Goal: Information Seeking & Learning: Learn about a topic

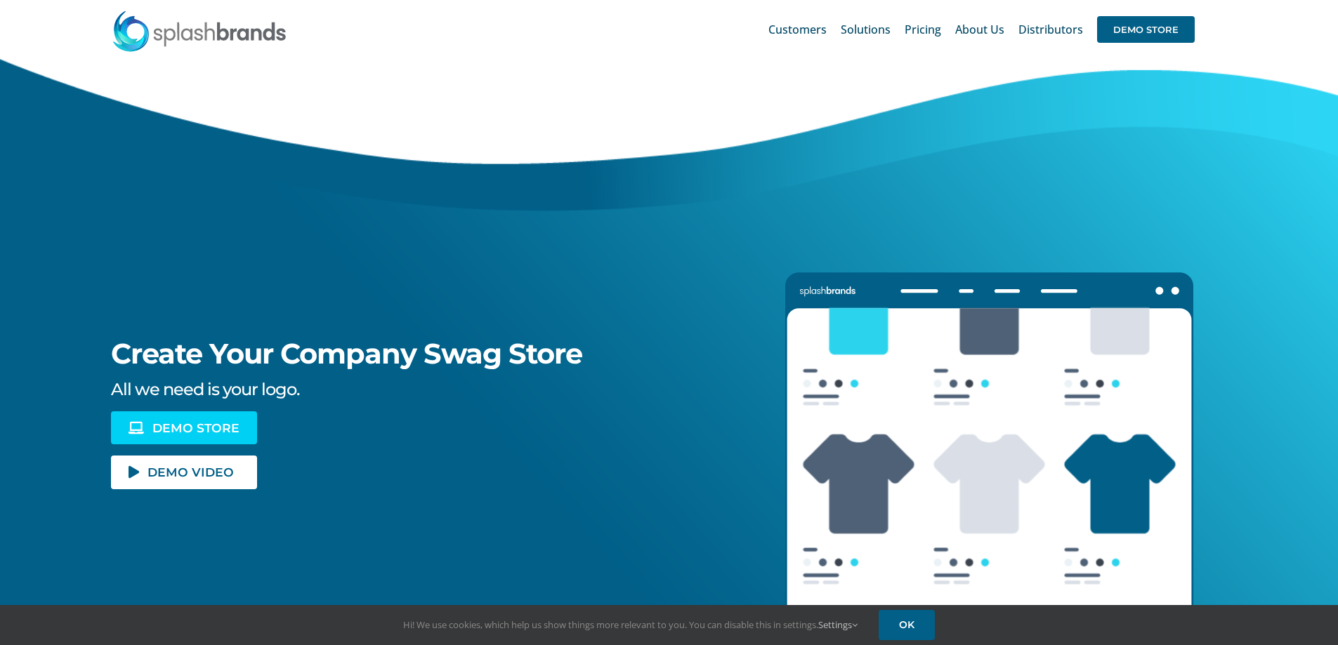
click at [201, 429] on span "DEMO STORE" at bounding box center [195, 428] width 87 height 12
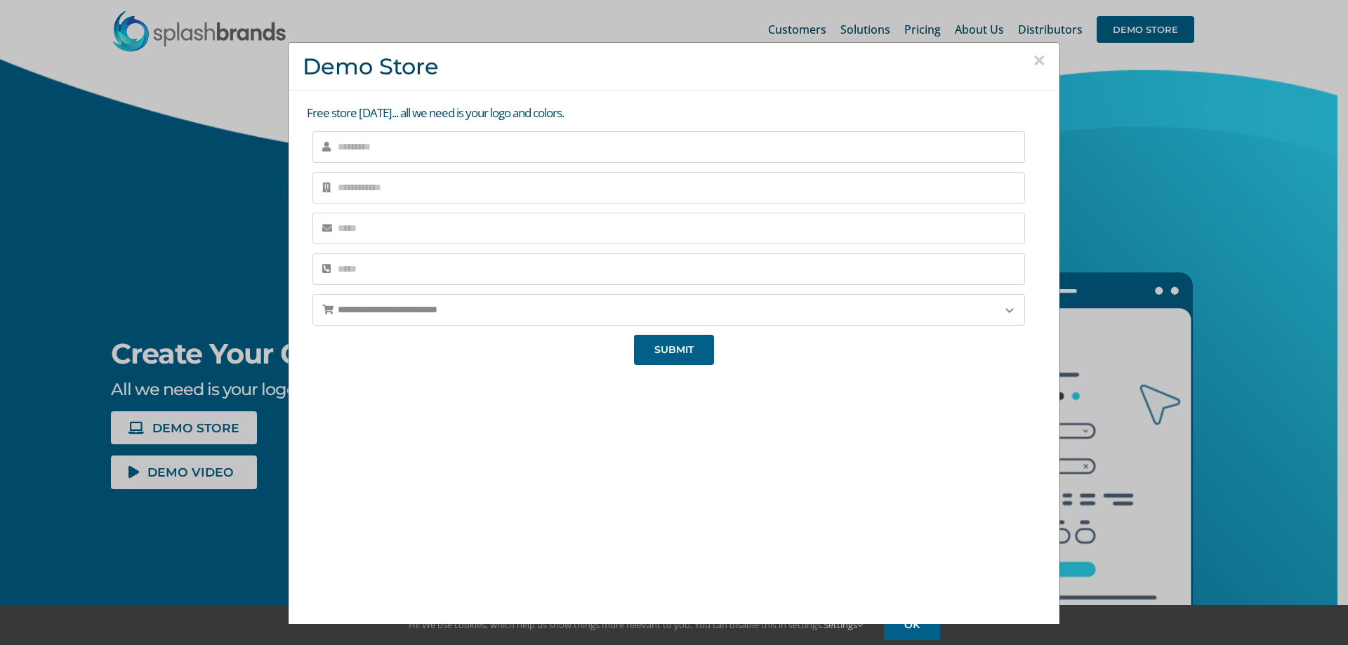
click at [1033, 58] on button "×" at bounding box center [1039, 60] width 13 height 21
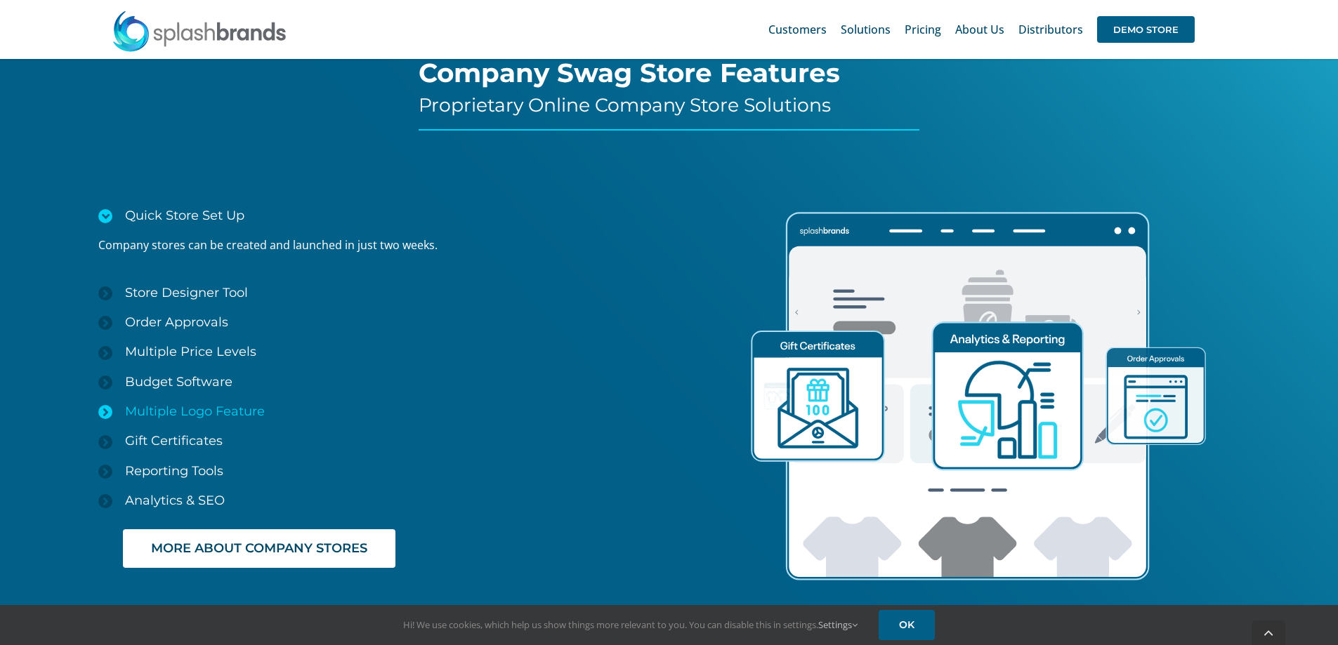
scroll to position [2107, 0]
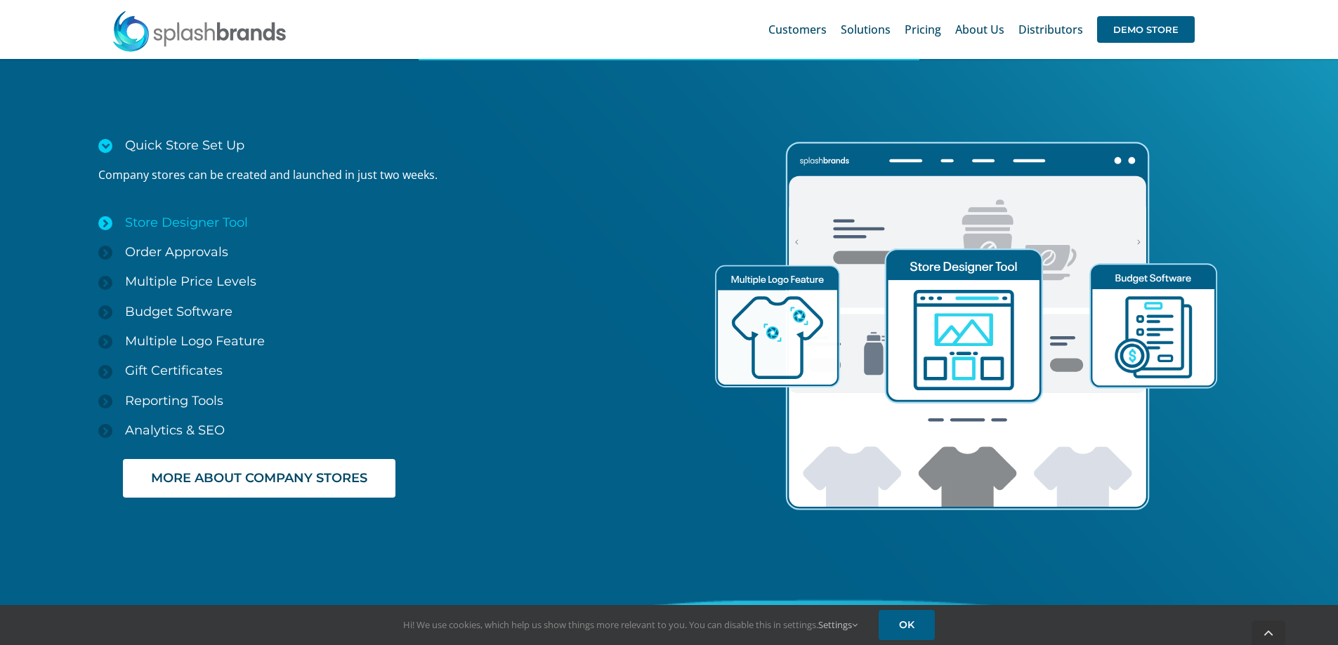
click at [202, 225] on span "Store Designer Tool" at bounding box center [186, 222] width 123 height 15
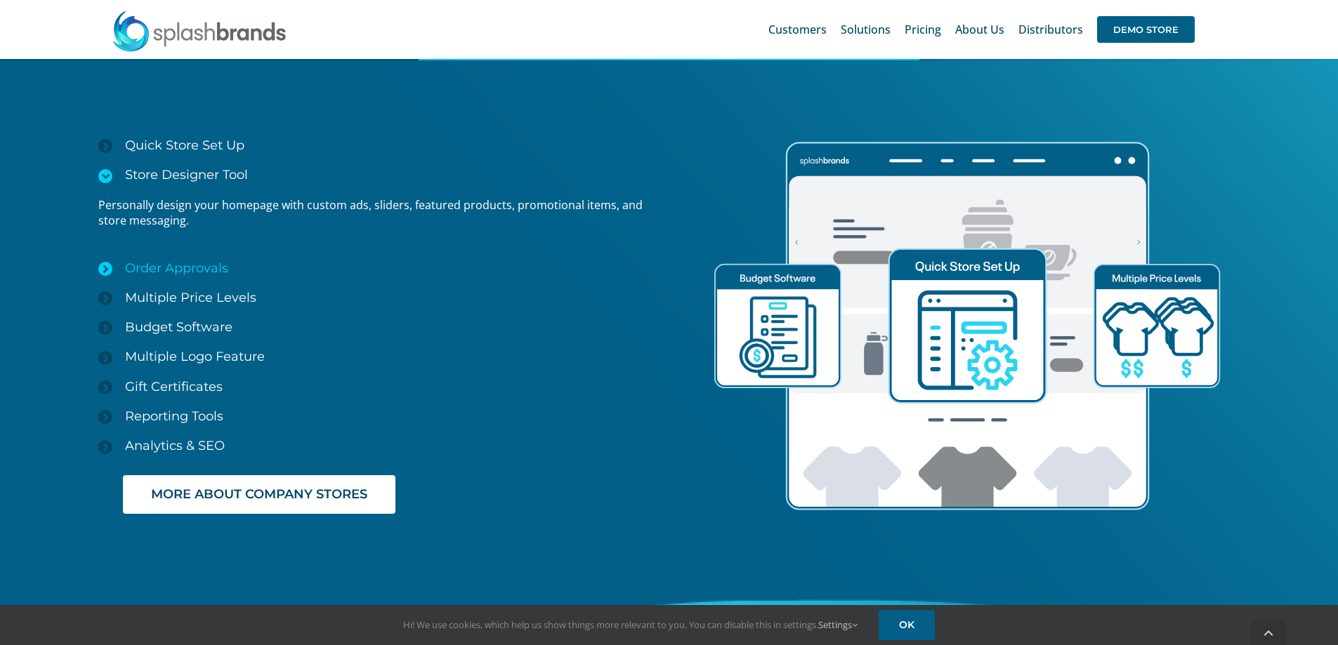
click at [213, 263] on span "Order Approvals" at bounding box center [176, 268] width 103 height 15
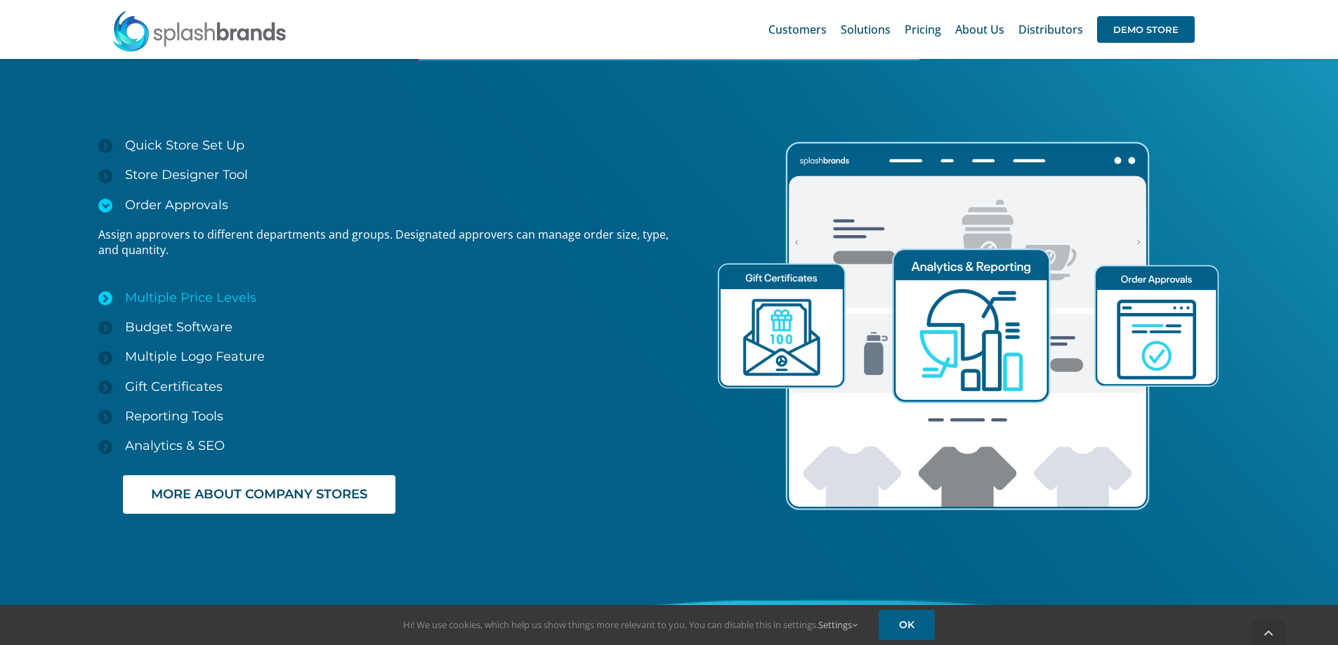
click at [214, 291] on span "Multiple Price Levels" at bounding box center [190, 297] width 131 height 15
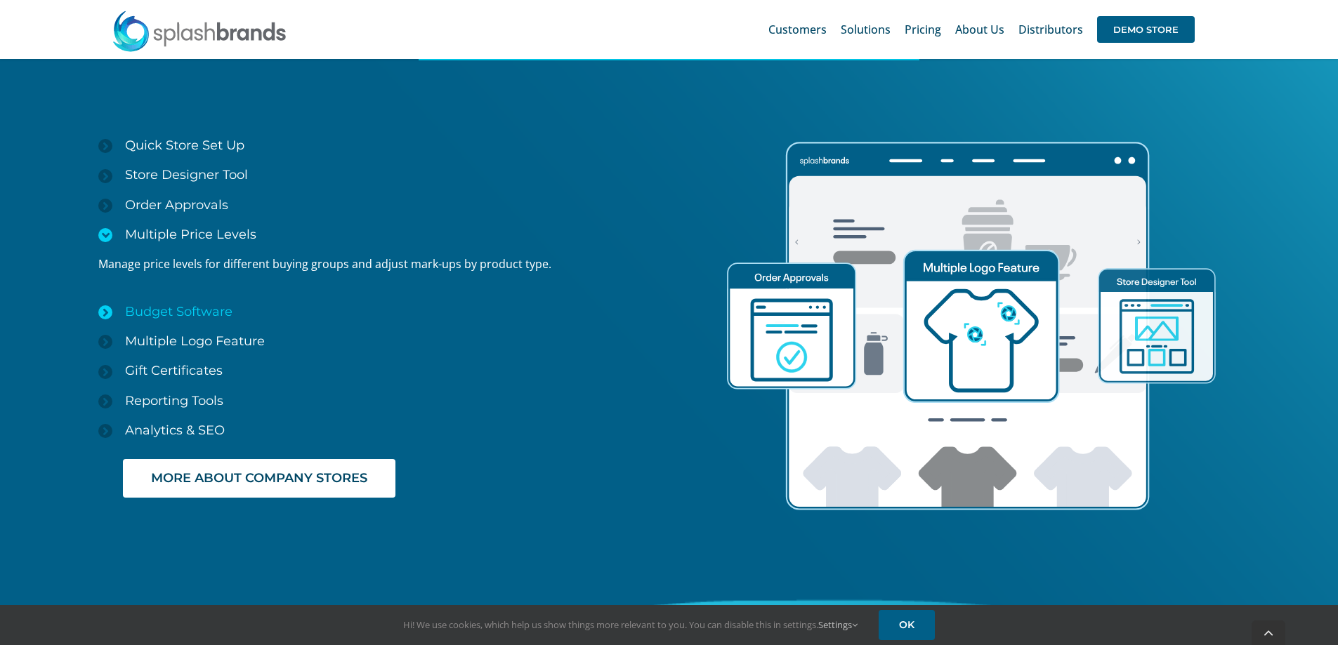
click at [207, 308] on span "Budget Software" at bounding box center [178, 311] width 107 height 15
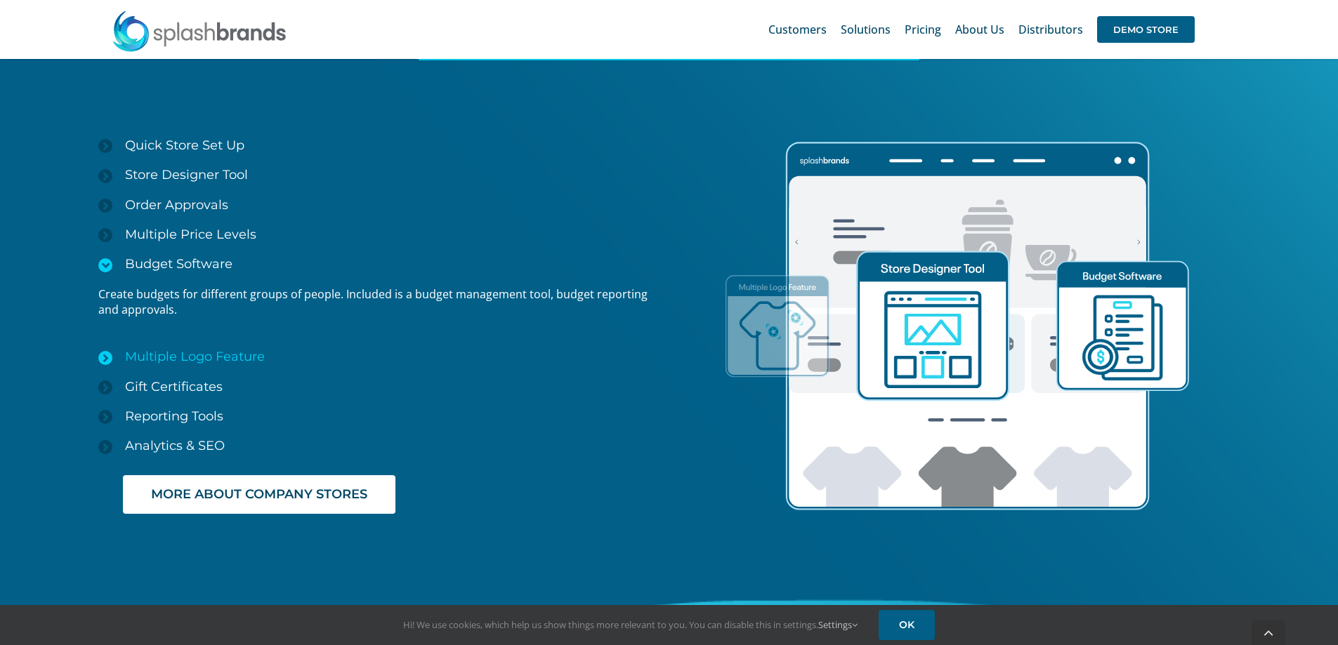
click at [196, 350] on span "Multiple Logo Feature" at bounding box center [195, 356] width 140 height 15
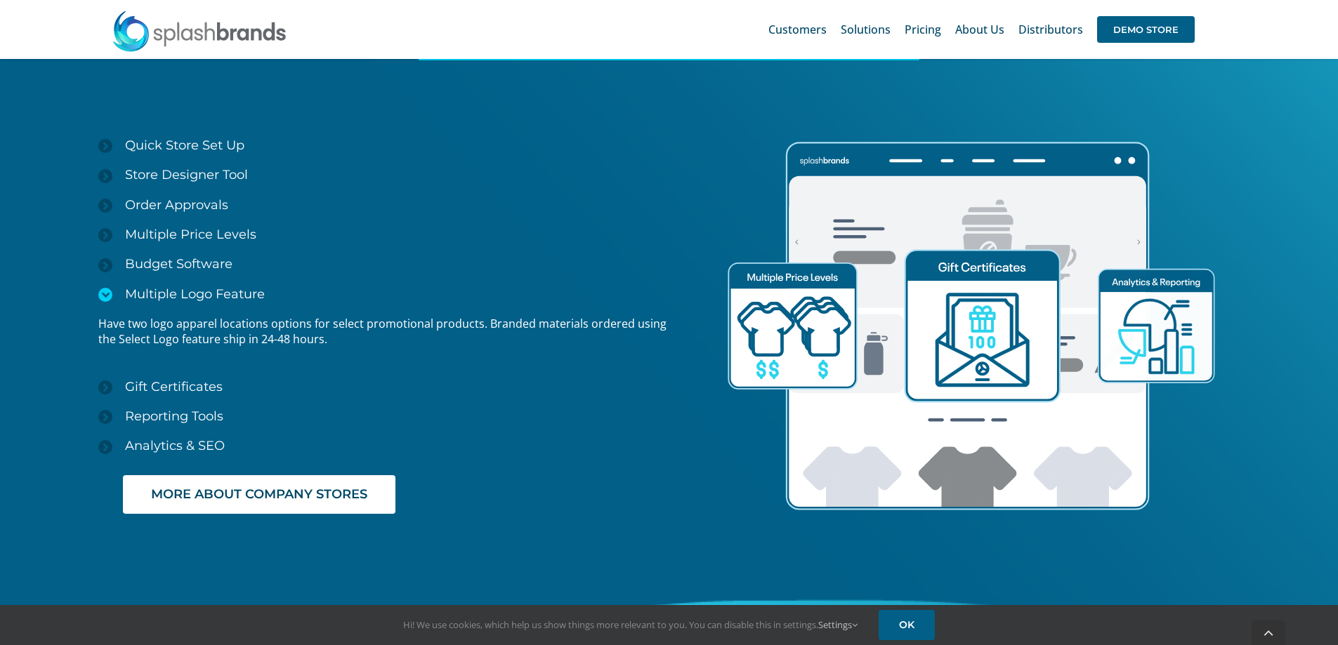
scroll to position [2177, 0]
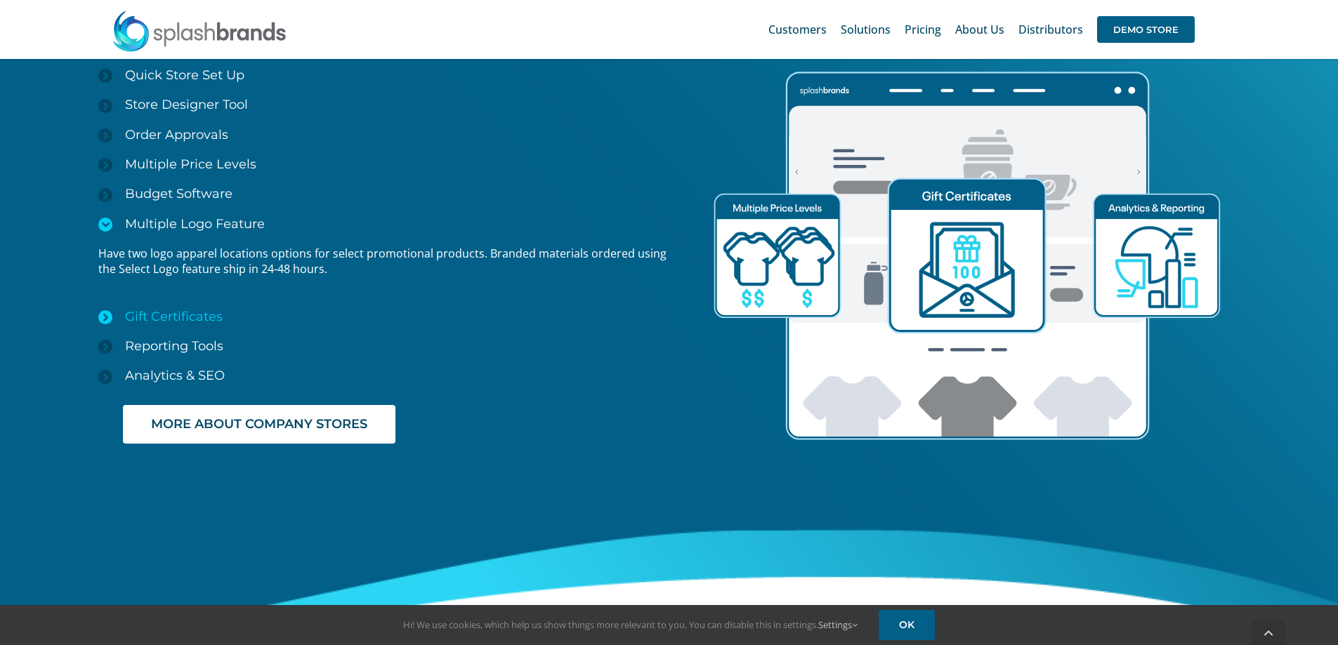
click at [209, 308] on link "Gift Certificates" at bounding box center [383, 316] width 570 height 29
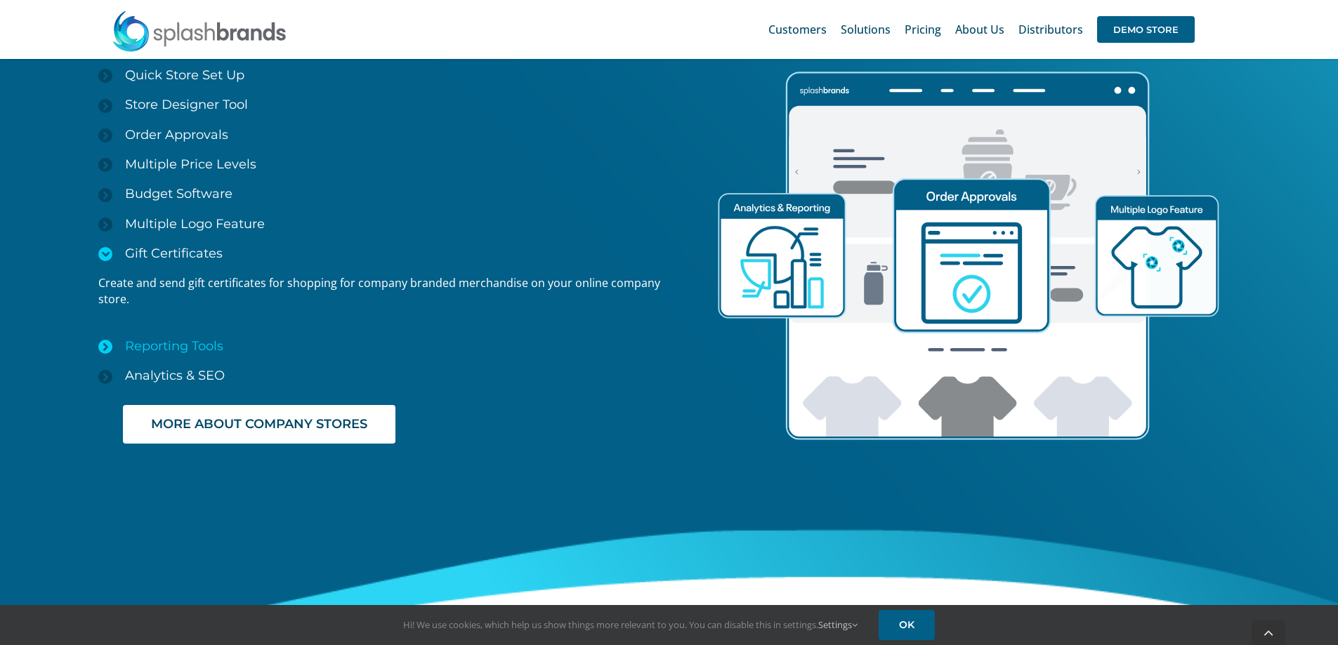
click at [203, 345] on span "Reporting Tools" at bounding box center [174, 346] width 98 height 15
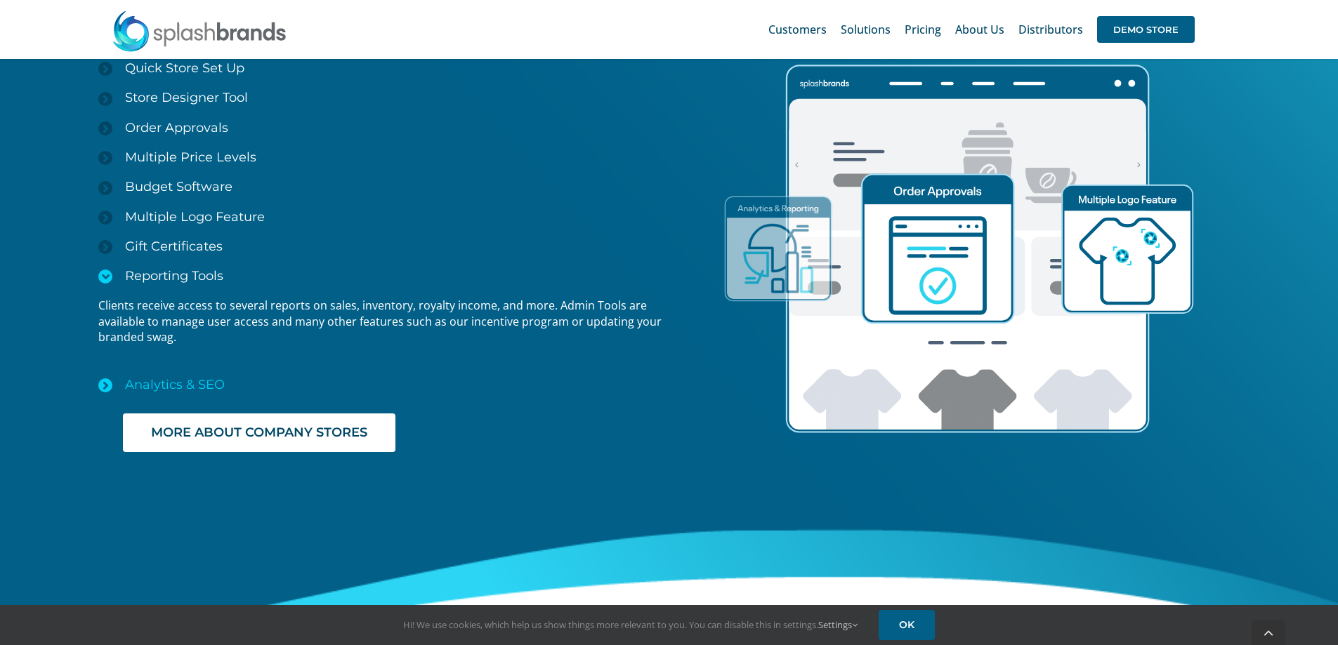
click at [203, 376] on link "Analytics & SEO" at bounding box center [383, 384] width 570 height 29
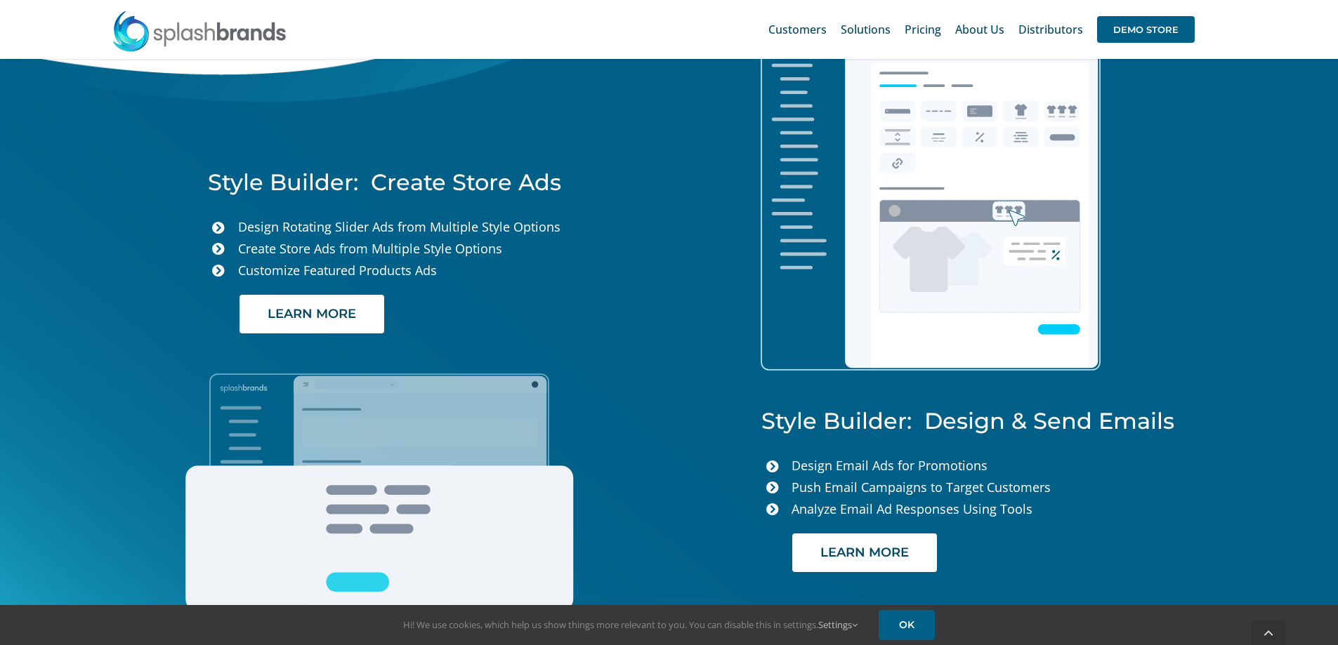
scroll to position [3512, 0]
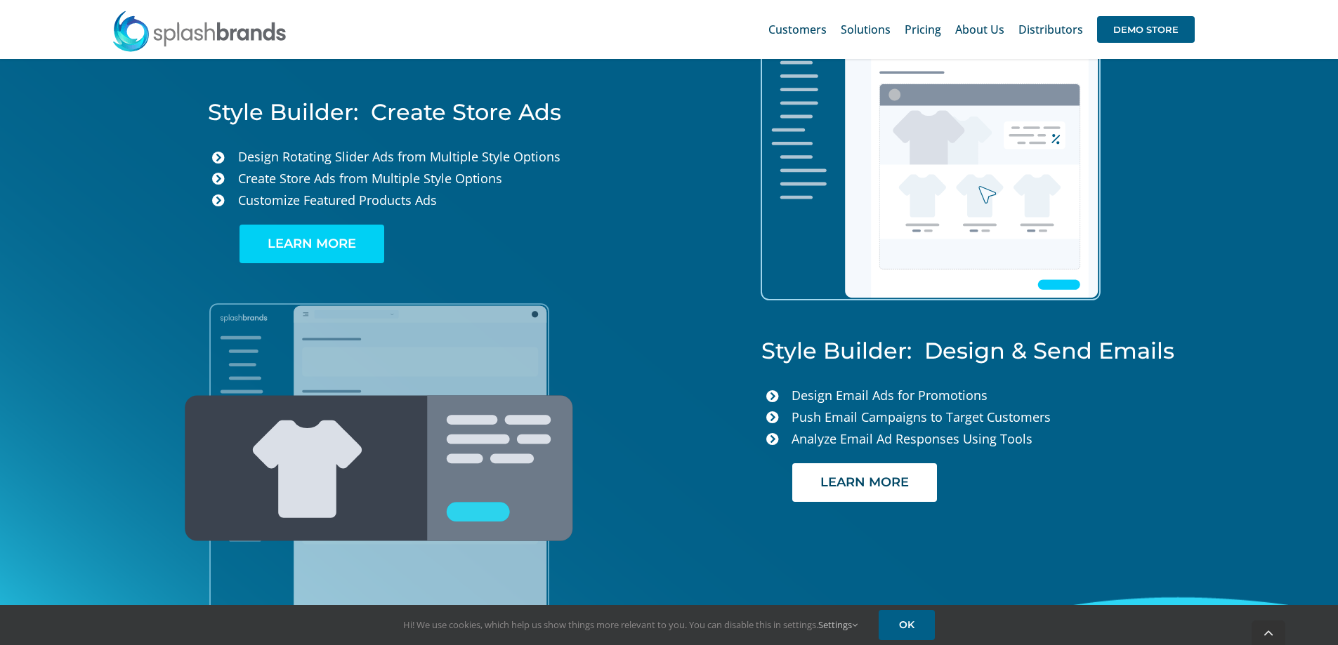
click at [322, 242] on span "LEARN MORE" at bounding box center [312, 244] width 88 height 15
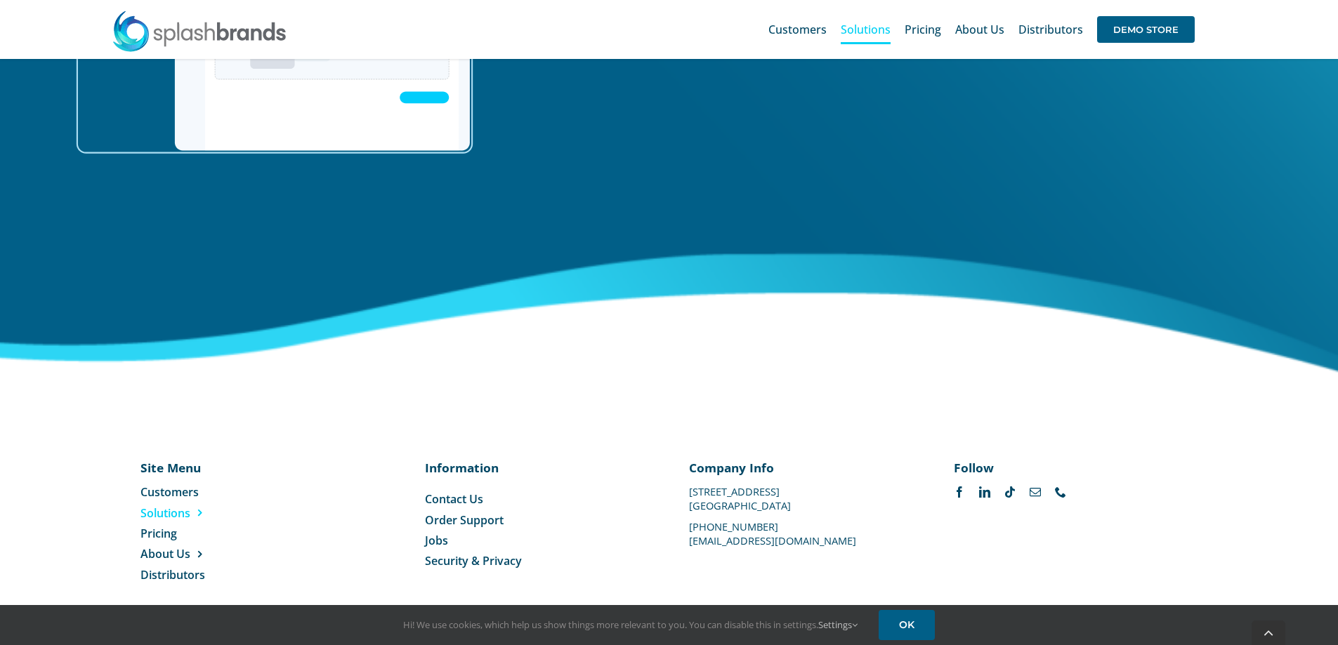
scroll to position [2293, 0]
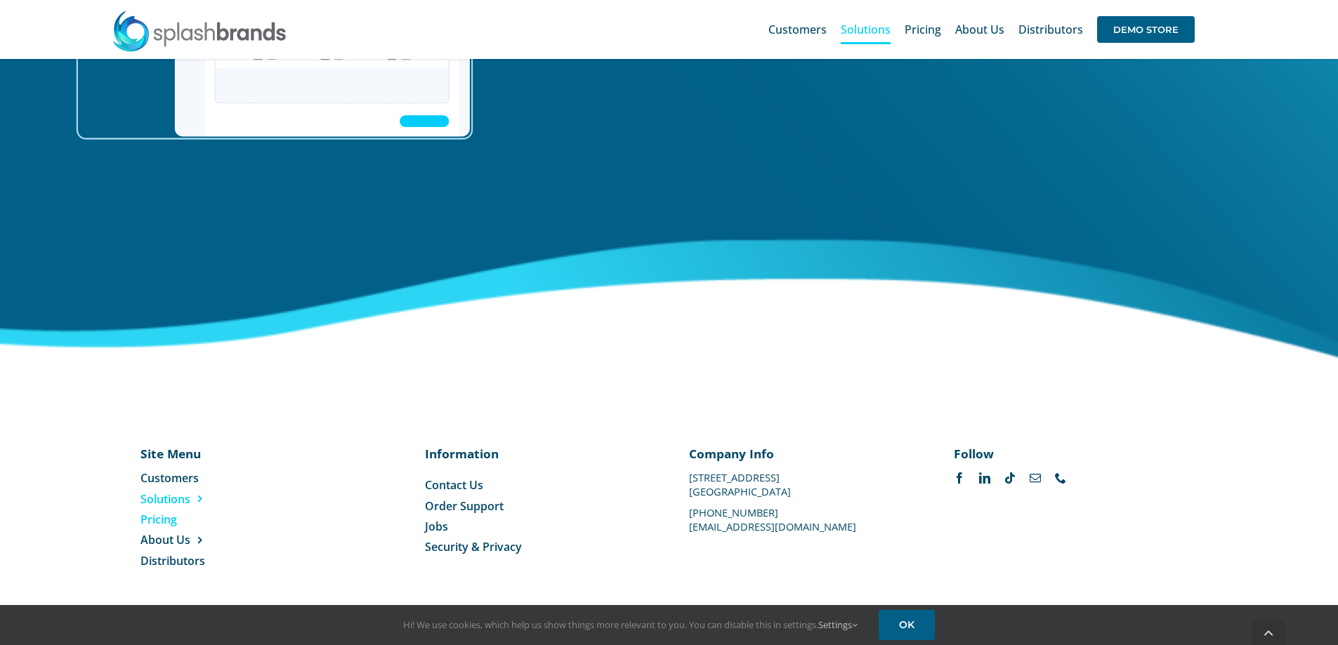
click at [152, 518] on span "Pricing" at bounding box center [158, 519] width 37 height 15
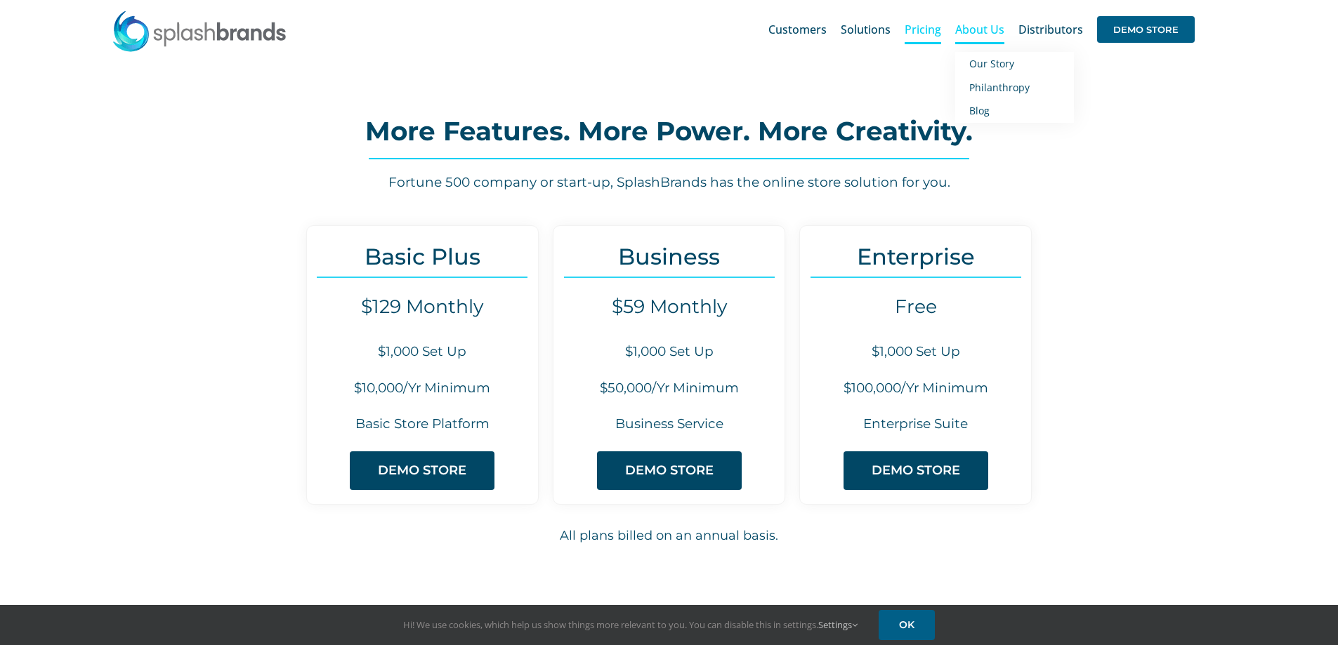
click at [988, 32] on span "About Us" at bounding box center [979, 29] width 49 height 11
click at [985, 60] on span "Our Story" at bounding box center [991, 63] width 45 height 13
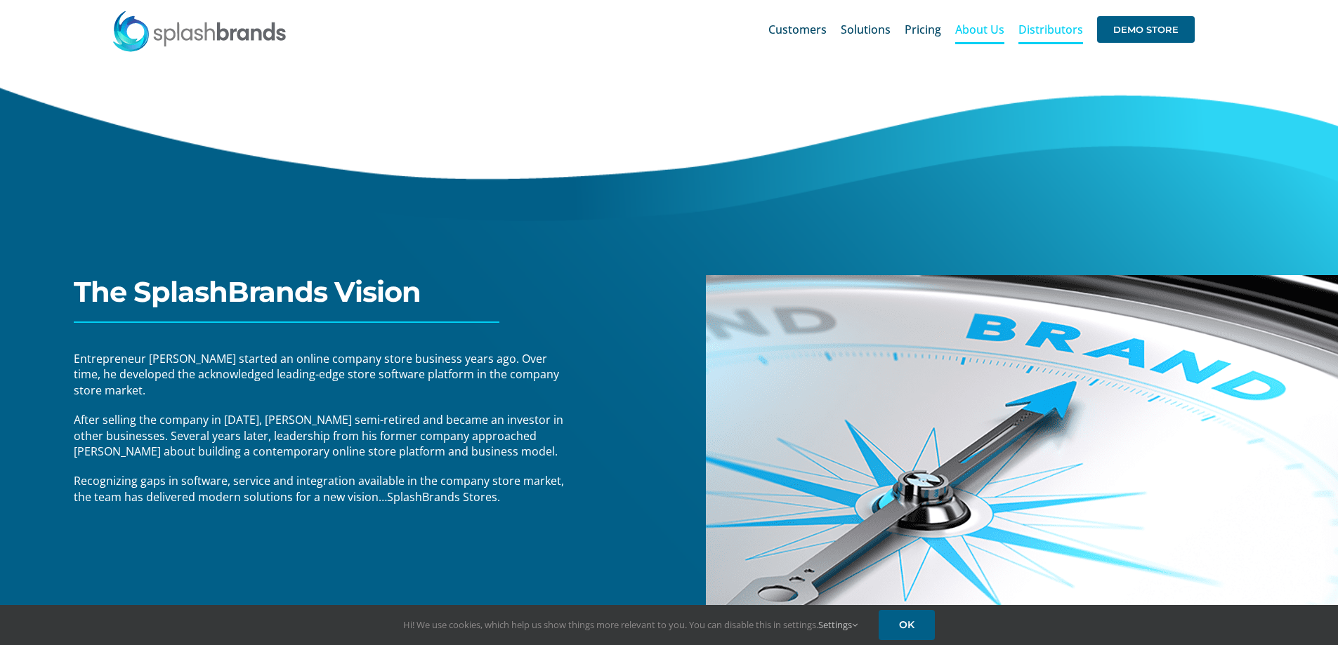
click at [1051, 18] on link "Distributors" at bounding box center [1050, 29] width 65 height 45
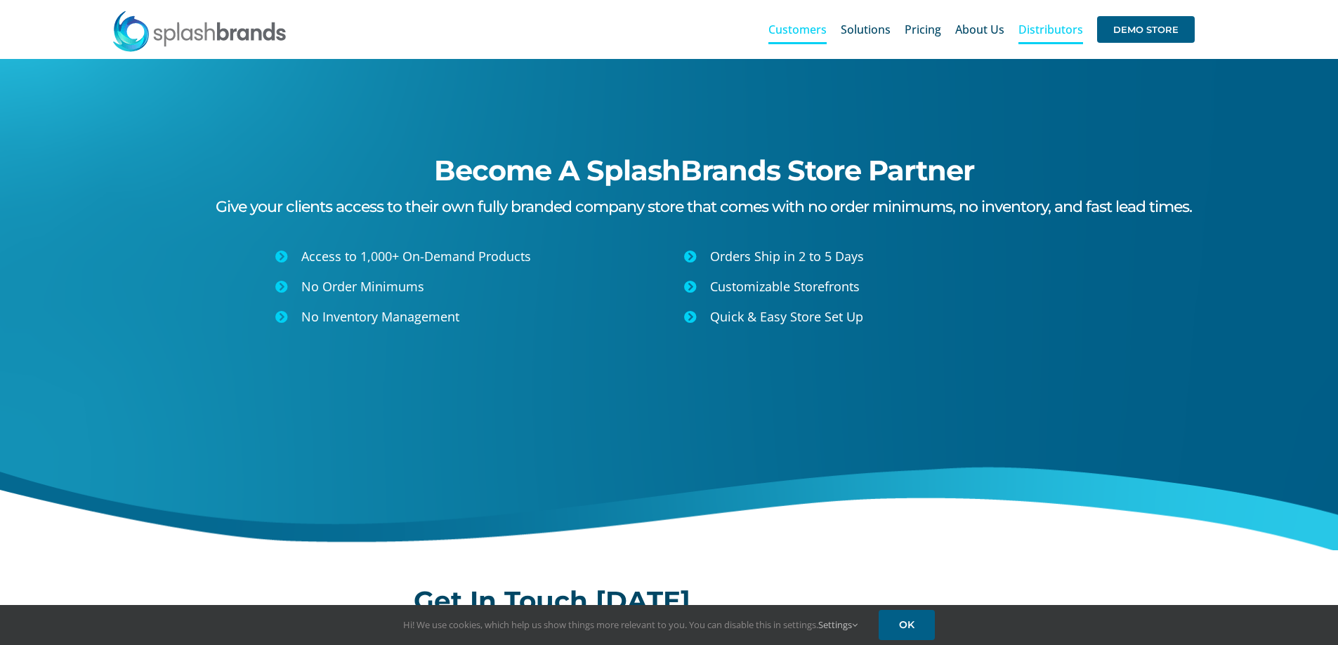
click at [806, 25] on span "Customers" at bounding box center [797, 29] width 58 height 11
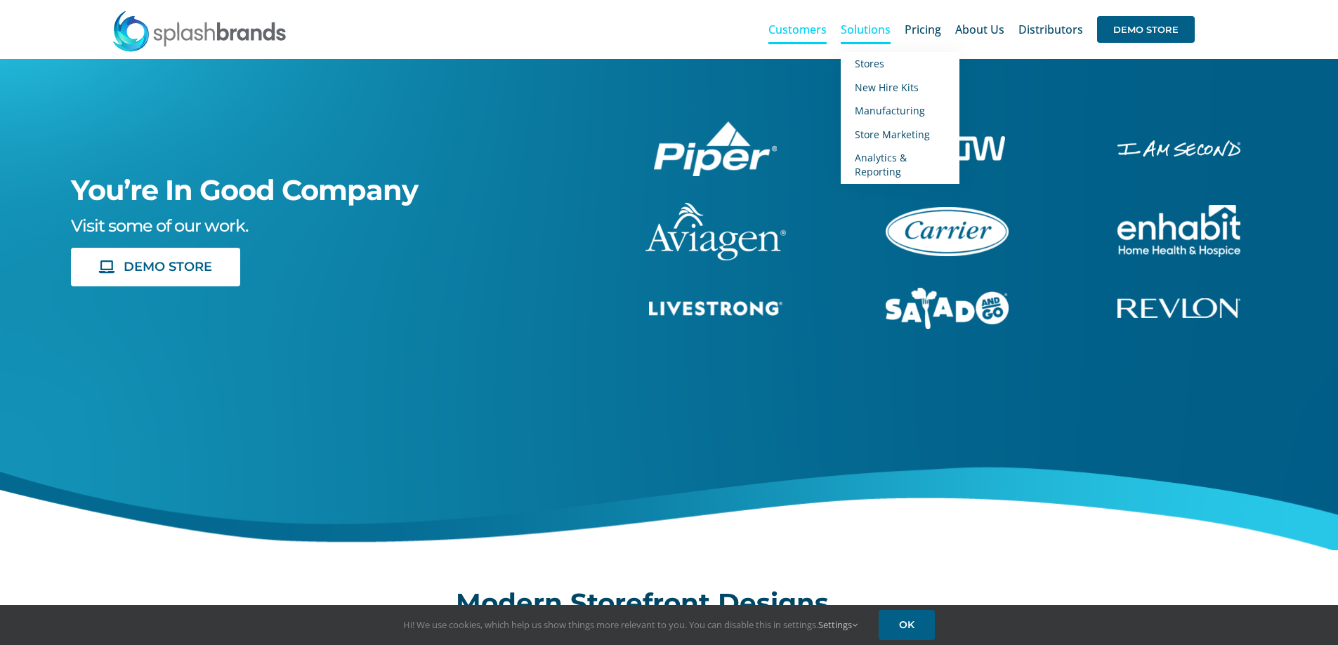
click at [862, 25] on span "Solutions" at bounding box center [866, 29] width 50 height 11
click at [887, 87] on span "New Hire Kits" at bounding box center [887, 87] width 64 height 13
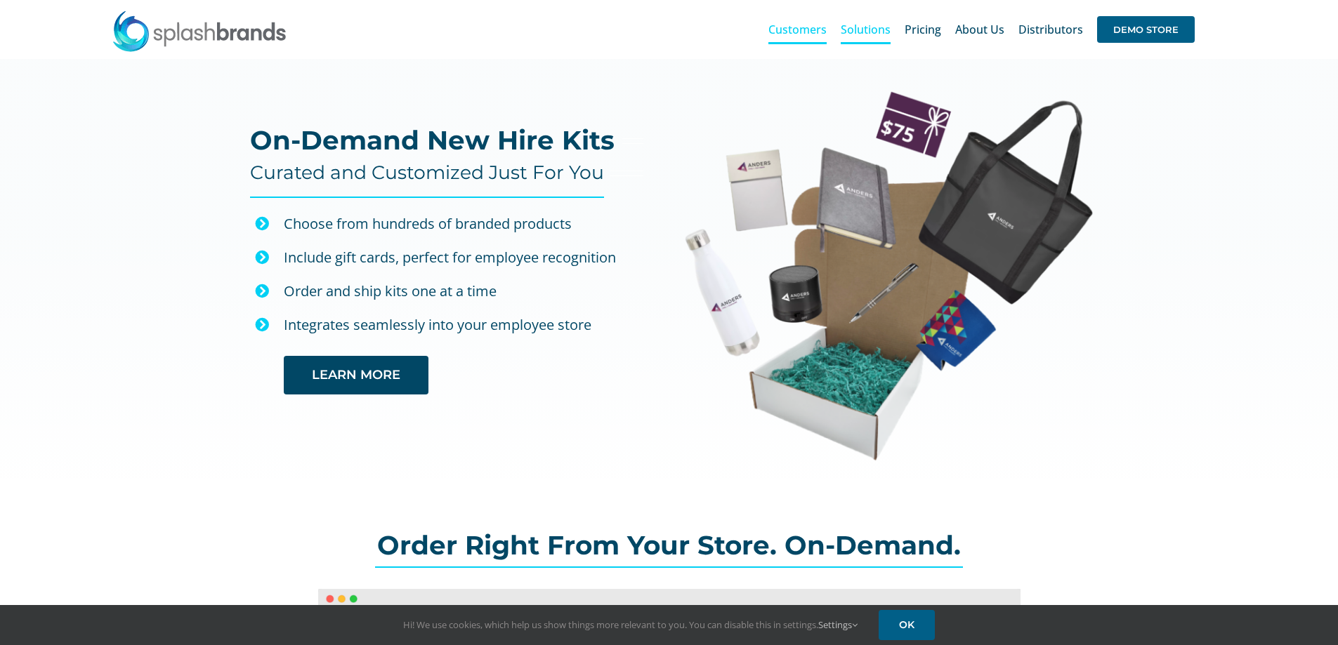
click at [808, 32] on span "Customers" at bounding box center [797, 29] width 58 height 11
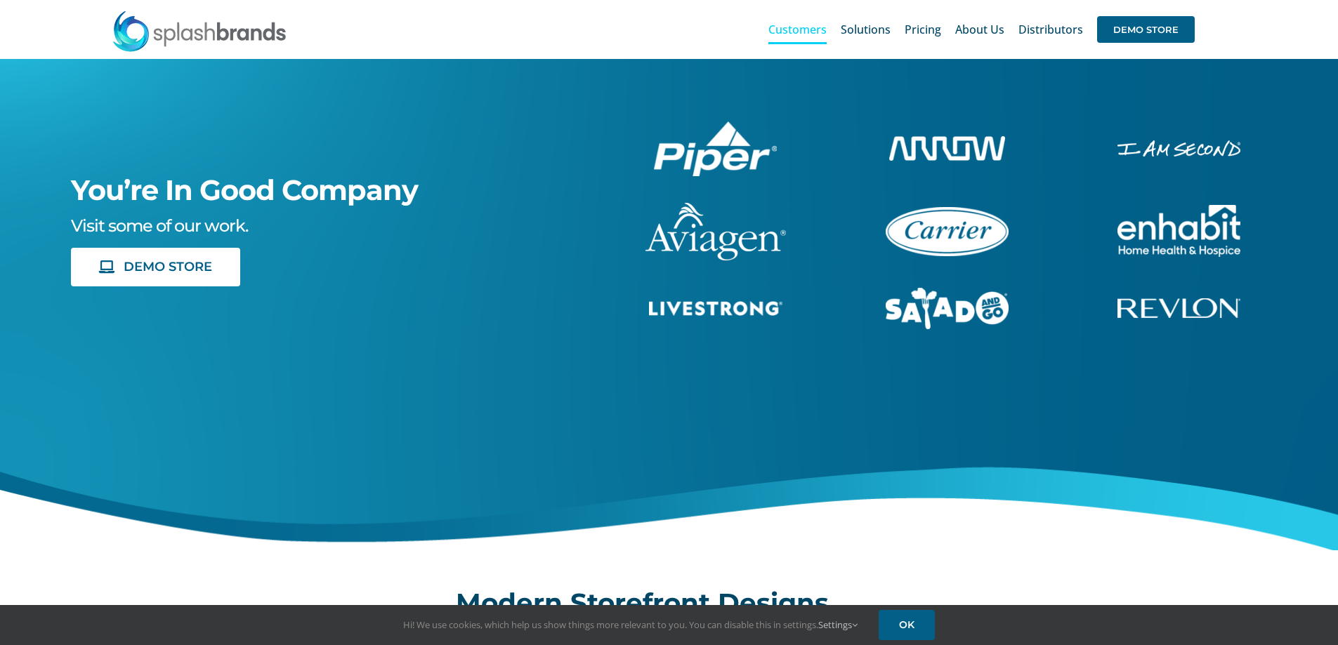
click at [882, 31] on span "Solutions" at bounding box center [866, 29] width 50 height 11
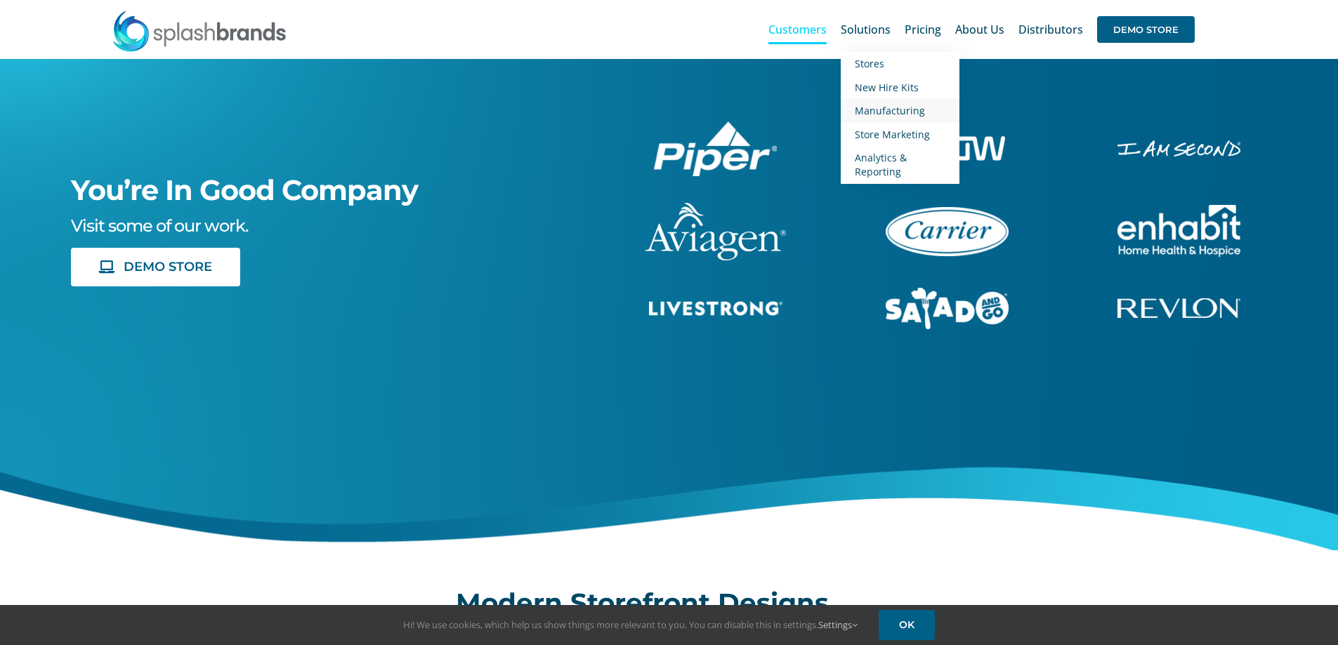
click at [886, 107] on span "Manufacturing" at bounding box center [890, 110] width 70 height 13
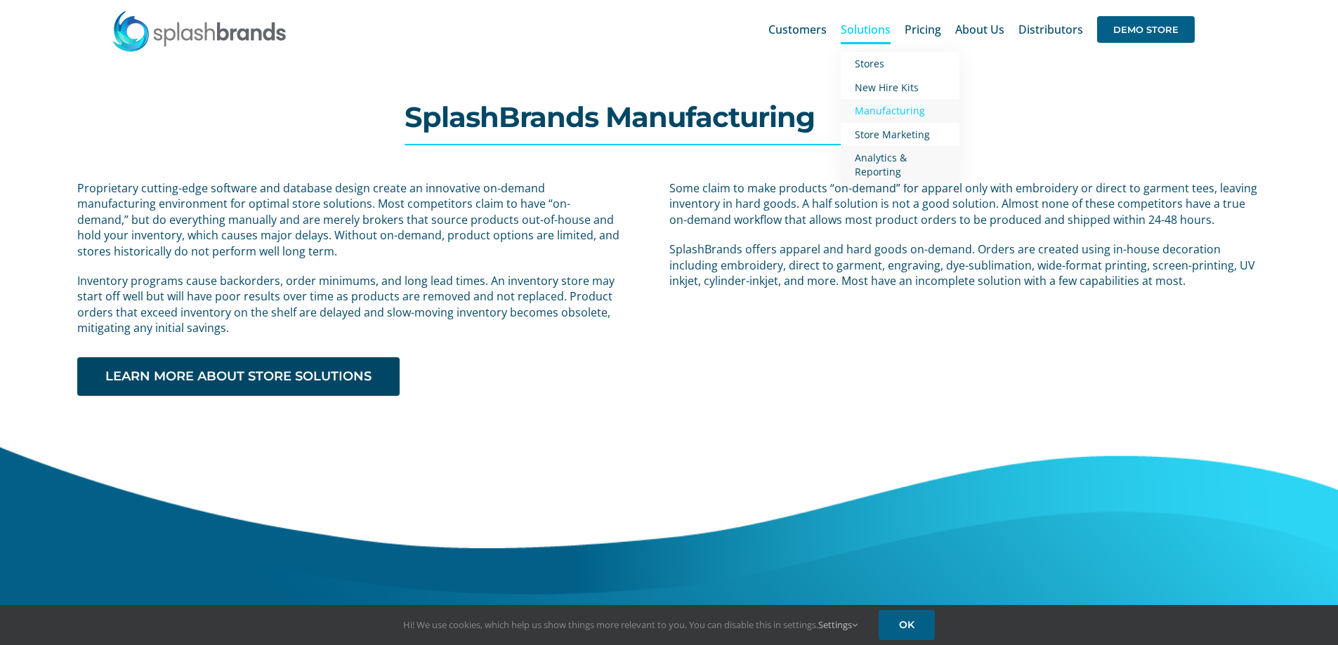
click at [909, 162] on link "Analytics & Reporting" at bounding box center [900, 164] width 119 height 37
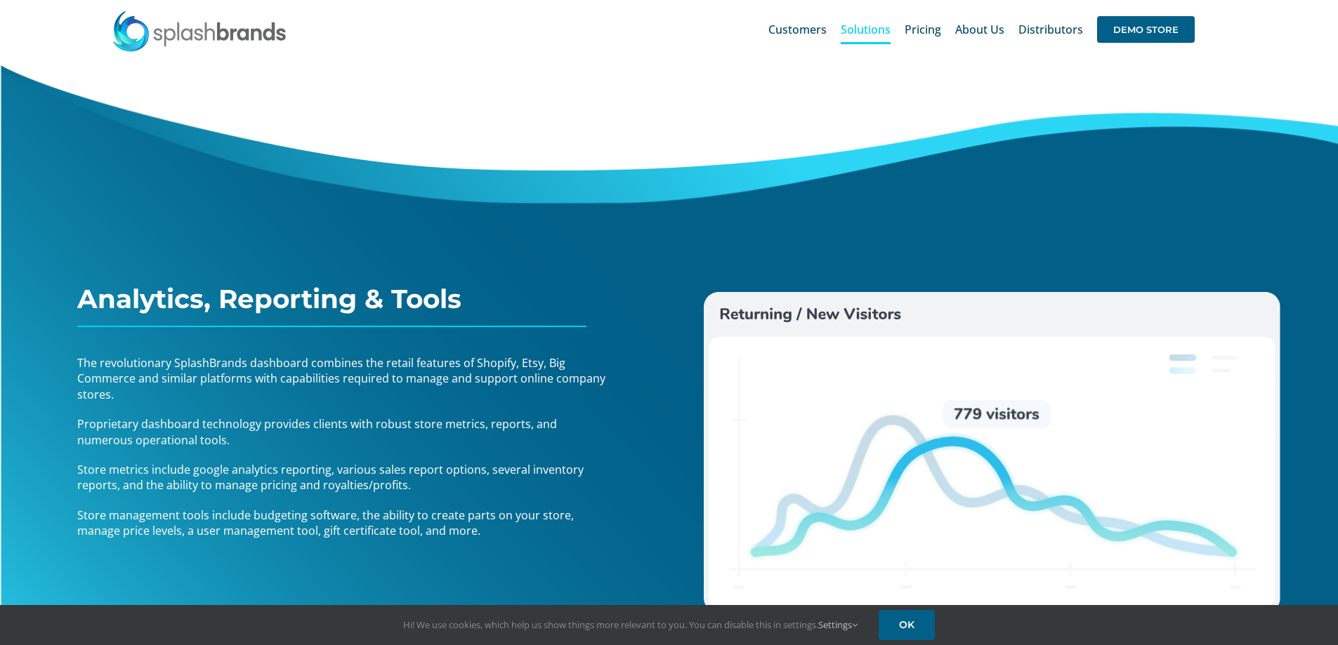
click at [192, 34] on img at bounding box center [200, 31] width 176 height 42
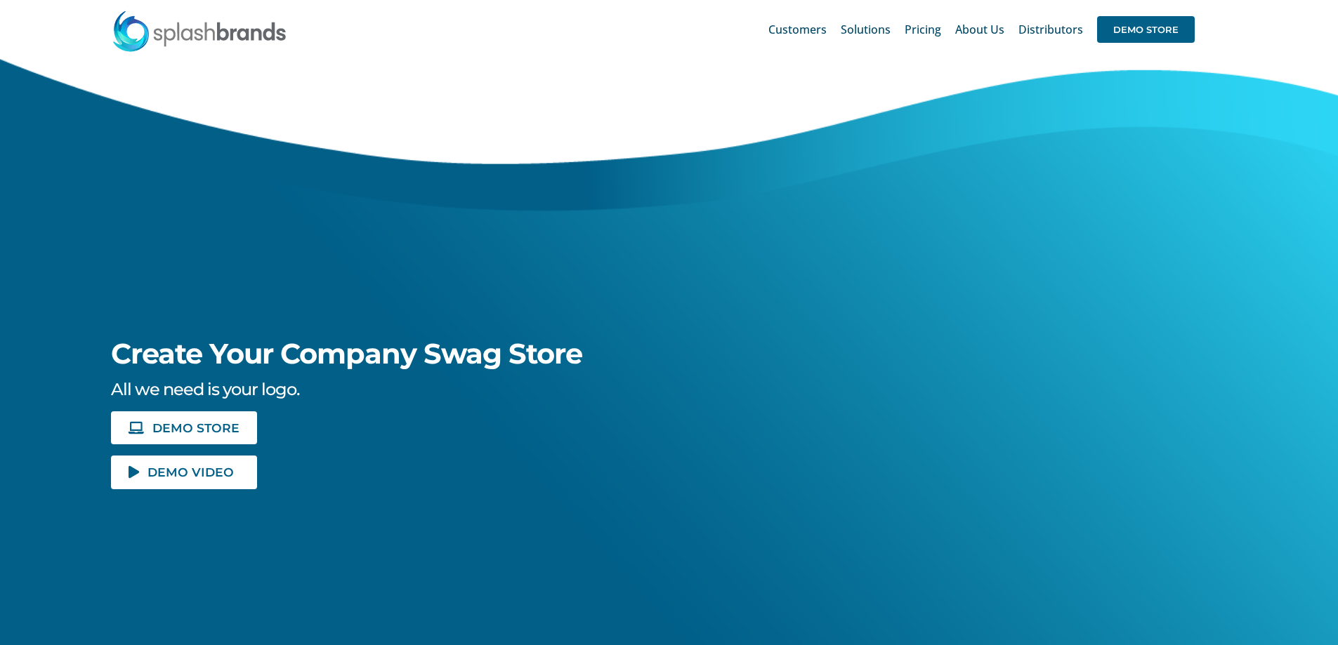
click at [239, 476] on link "DEMO VIDEO" at bounding box center [184, 472] width 146 height 33
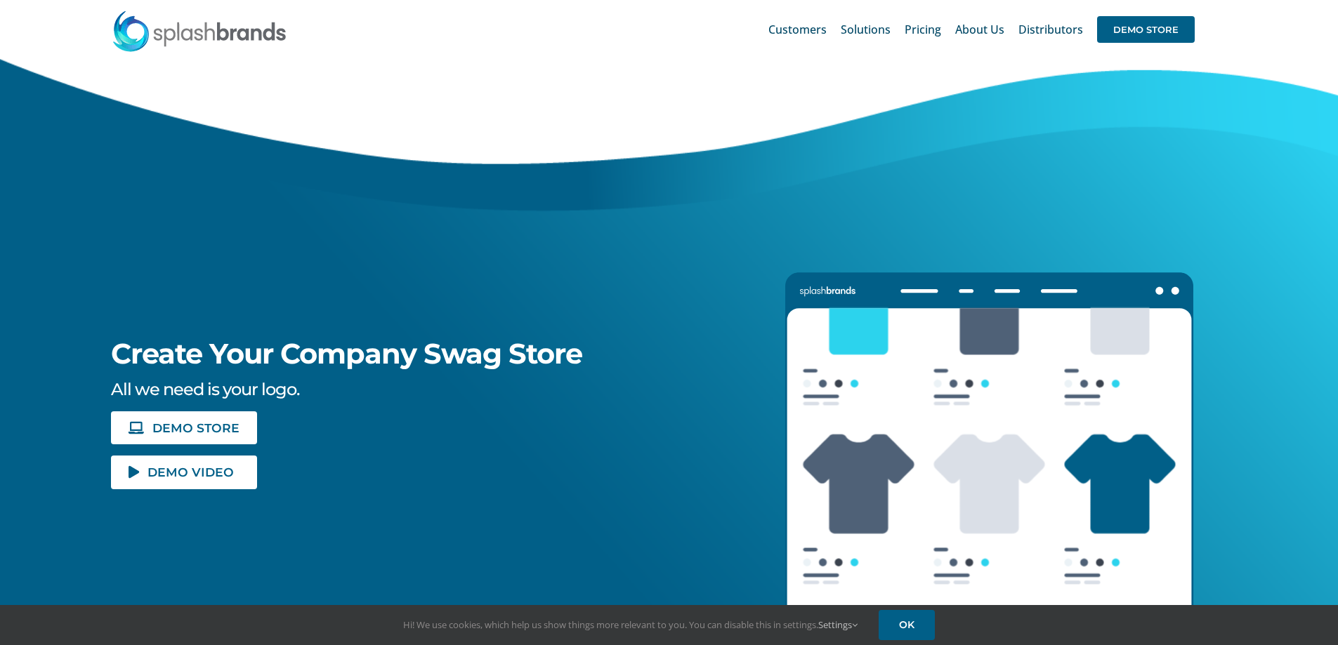
scroll to position [211, 0]
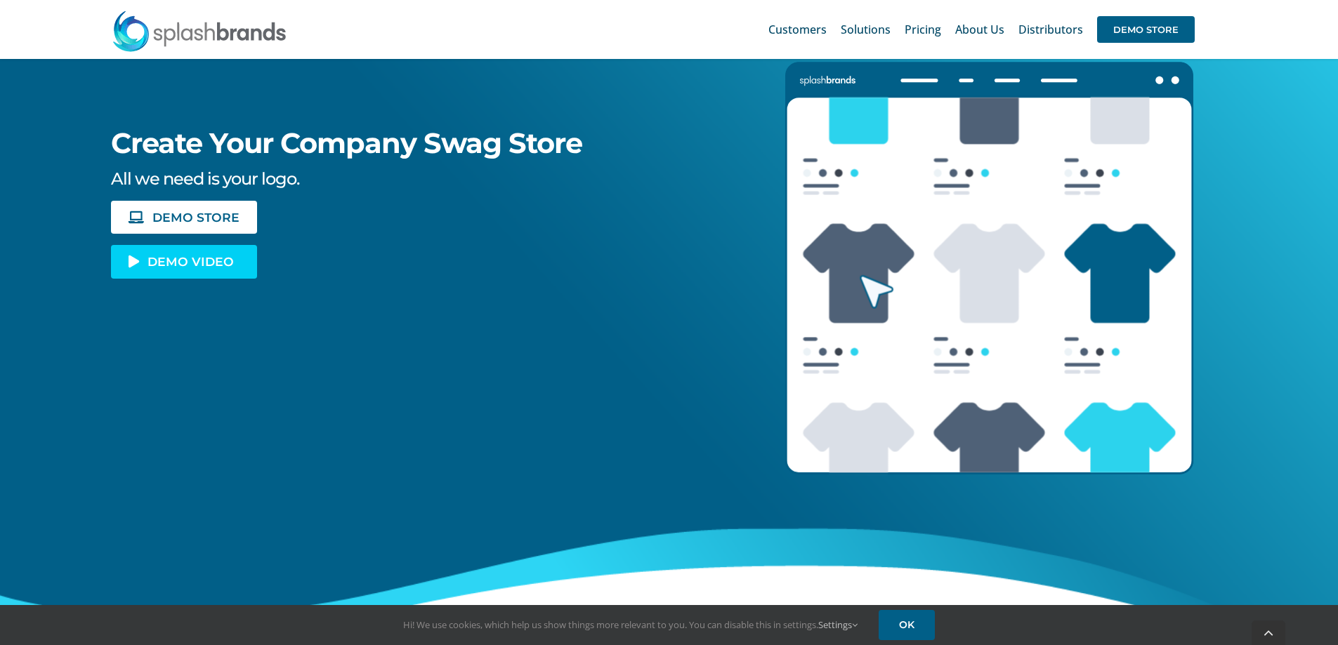
click at [179, 263] on span "DEMO VIDEO" at bounding box center [190, 262] width 86 height 12
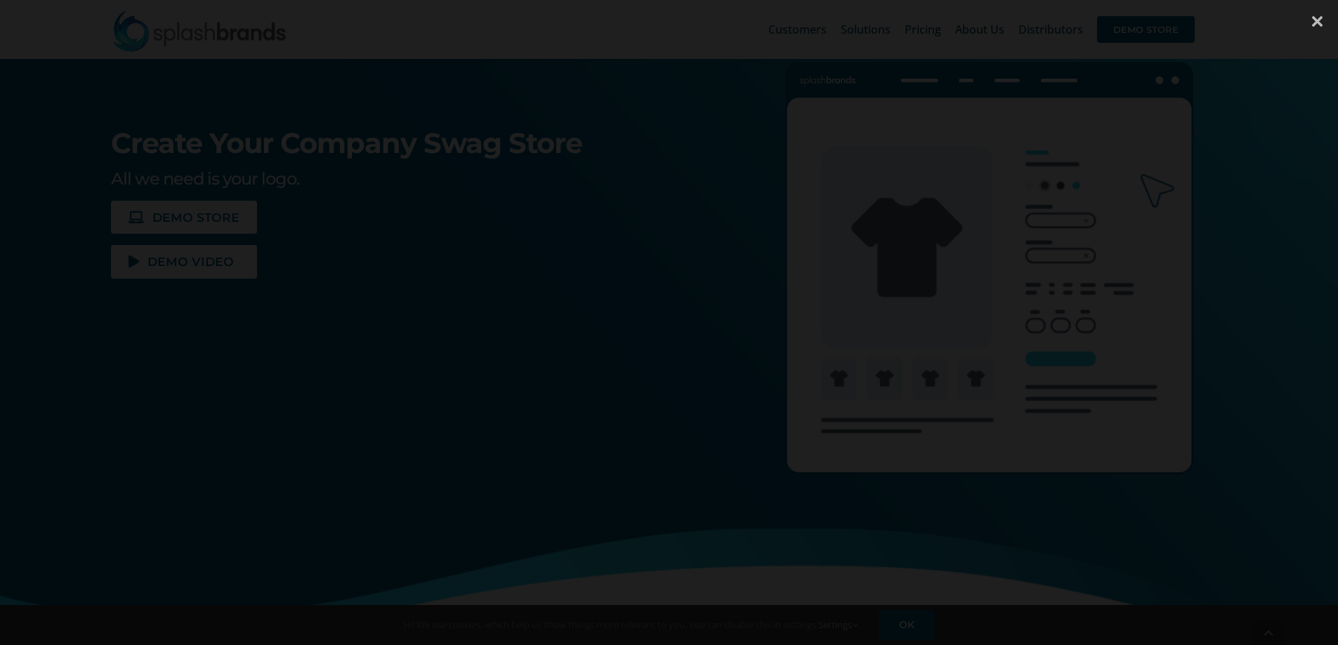
click at [1322, 13] on div at bounding box center [1317, 21] width 42 height 42
